Goal: Information Seeking & Learning: Understand process/instructions

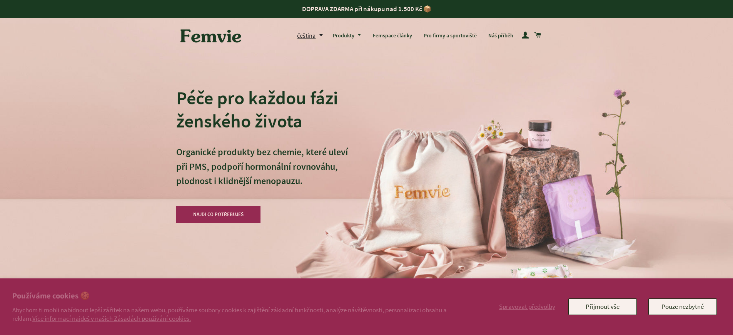
click at [378, 127] on div "Péče pro každou fázi ženského života Organické produkty bez chemie, které uleví…" at bounding box center [366, 167] width 381 height 335
click at [237, 296] on h2 "Používáme cookies 🍪" at bounding box center [237, 296] width 450 height 11
click at [114, 318] on link "Více informací najdeš v našich Zásadách používání cookies." at bounding box center [111, 318] width 159 height 8
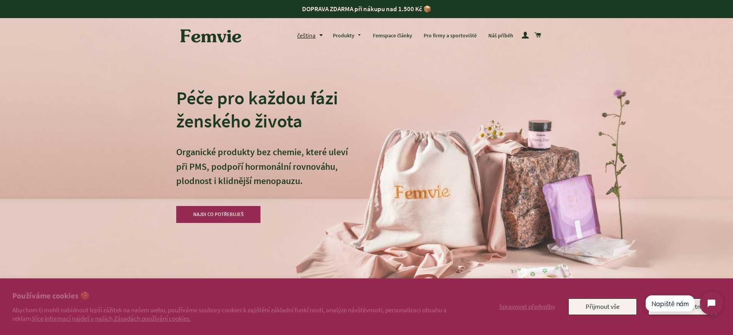
click at [237, 296] on h2 "Používáme cookies 🍪" at bounding box center [237, 296] width 450 height 11
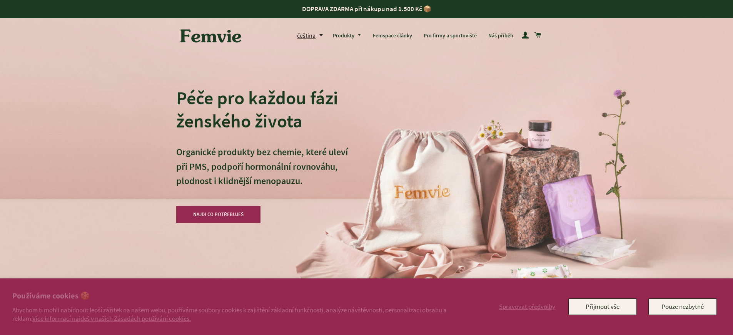
click at [237, 296] on h2 "Používáme cookies 🍪" at bounding box center [237, 296] width 450 height 11
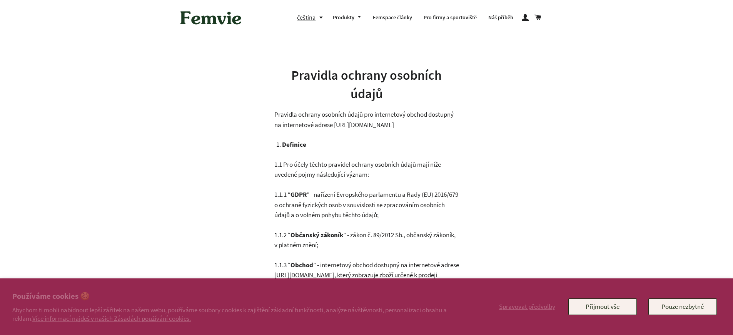
click at [237, 296] on h2 "Používáme cookies 🍪" at bounding box center [237, 296] width 450 height 11
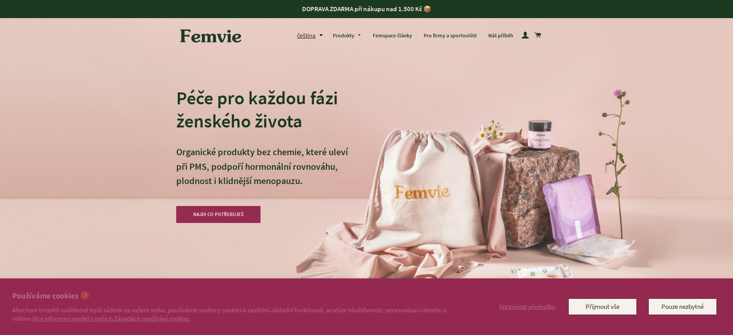
click at [237, 296] on h2 "Používáme cookies 🍪" at bounding box center [237, 296] width 450 height 11
click at [114, 318] on link "Více informací najdeš v našich Zásadách používání cookies." at bounding box center [111, 318] width 159 height 8
click at [237, 296] on h2 "Používáme cookies 🍪" at bounding box center [237, 296] width 450 height 11
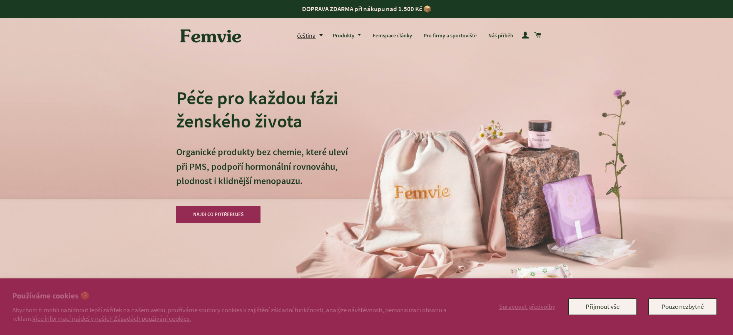
click at [114, 318] on link "Více informací najdeš v našich Zásadách používání cookies." at bounding box center [111, 318] width 159 height 8
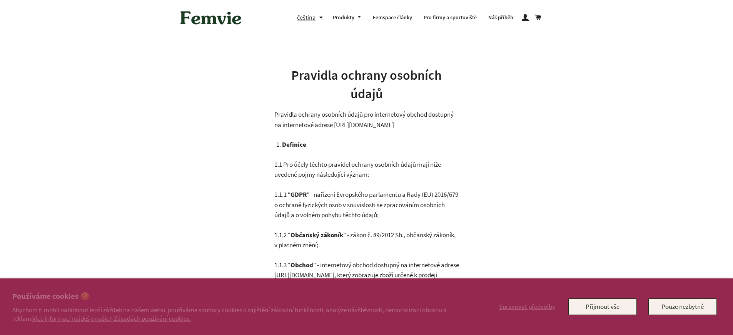
click at [237, 296] on h2 "Používáme cookies 🍪" at bounding box center [237, 296] width 450 height 11
click at [114, 318] on link "Více informací najdeš v našich Zásadách používání cookies." at bounding box center [111, 318] width 159 height 8
click at [237, 296] on h2 "Používáme cookies 🍪" at bounding box center [237, 296] width 450 height 11
